Goal: Find specific page/section: Find specific page/section

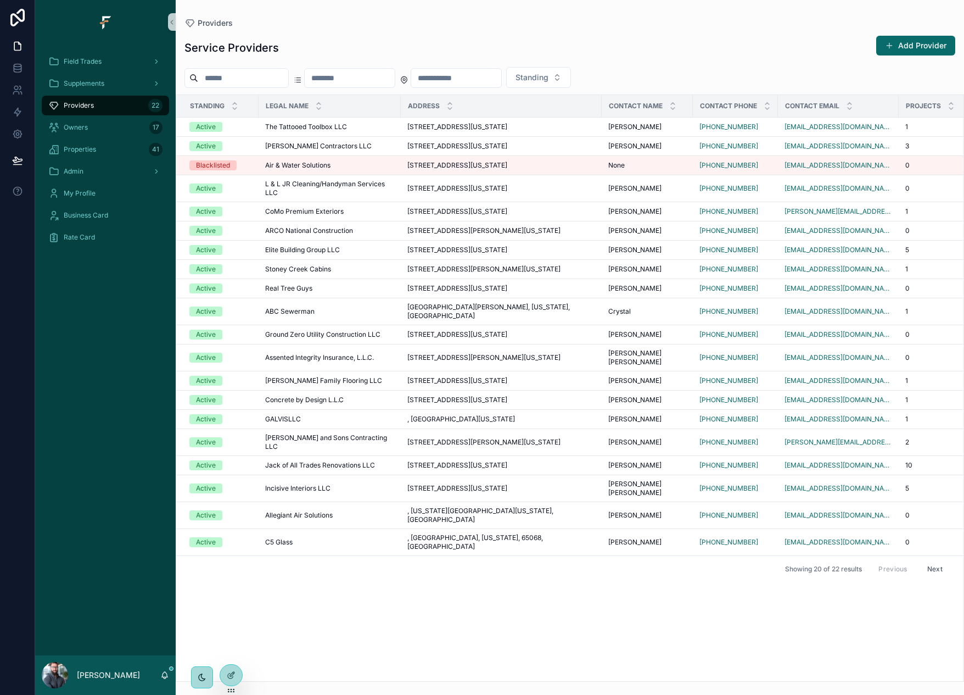
click at [813, 69] on div "Standing" at bounding box center [570, 77] width 788 height 21
click at [544, 34] on div "Service Providers Add Provider Standing Standing Legal Name Address Contact Nam…" at bounding box center [570, 355] width 788 height 653
